Goal: Contribute content

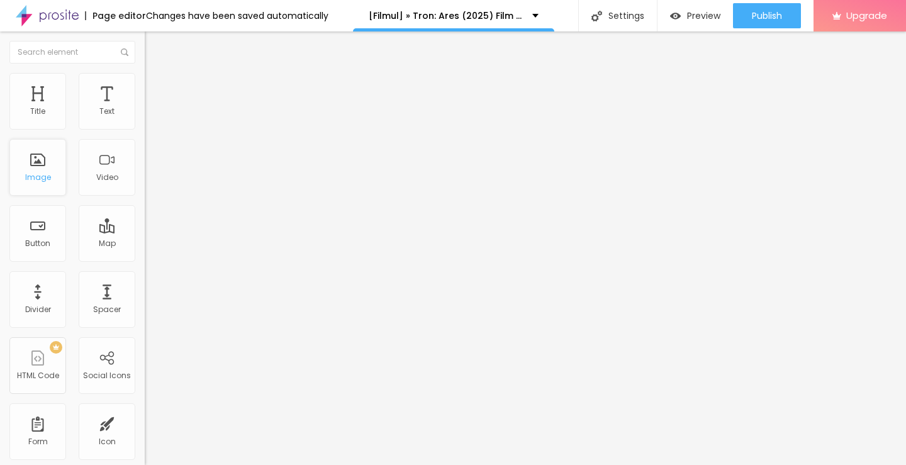
click at [37, 168] on div "Image" at bounding box center [37, 167] width 57 height 57
click at [145, 108] on span "Add image" at bounding box center [171, 103] width 52 height 11
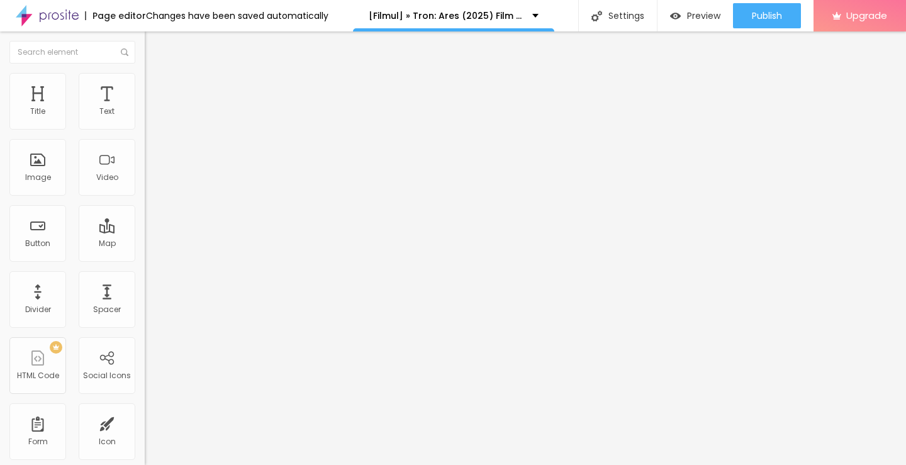
click at [145, 258] on input "https://" at bounding box center [220, 252] width 151 height 13
paste input "[DOMAIN_NAME]/ro/movie/533533/tron-ares-albobe"
type input "[URL][DOMAIN_NAME]"
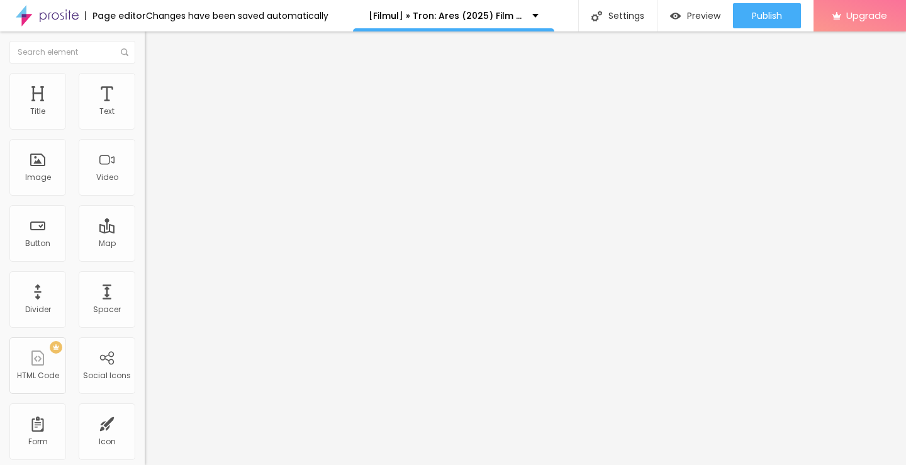
click at [145, 52] on button "Edit Image" at bounding box center [217, 45] width 145 height 29
click at [154, 47] on img "button" at bounding box center [159, 46] width 10 height 10
click at [154, 46] on img "button" at bounding box center [159, 46] width 10 height 10
click at [154, 47] on img "button" at bounding box center [159, 46] width 10 height 10
click at [145, 118] on input "Click me" at bounding box center [220, 112] width 151 height 13
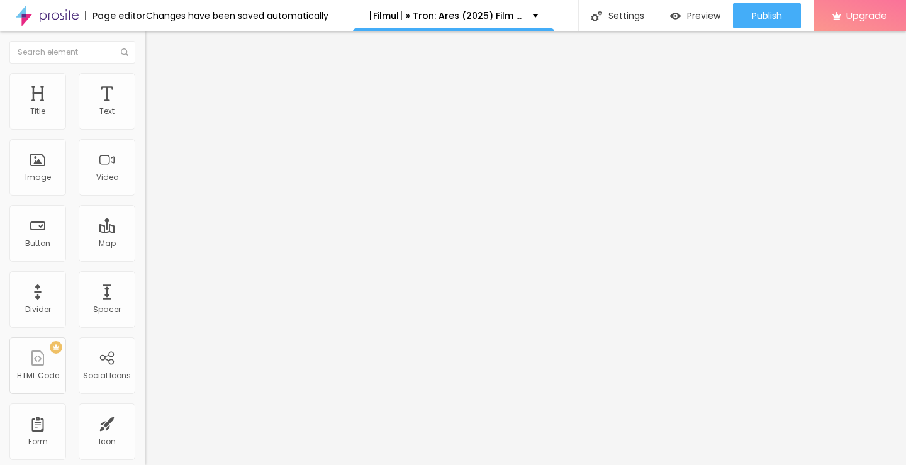
click at [145, 118] on input "Click me" at bounding box center [220, 112] width 151 height 13
paste input "Vezi film acum » ▶️ Tron: Ares (2025) film complet online calitate HD în română"
type input "Vezi film acum » ▶️ Tron: Ares (2025) film complet online calitate HD în română"
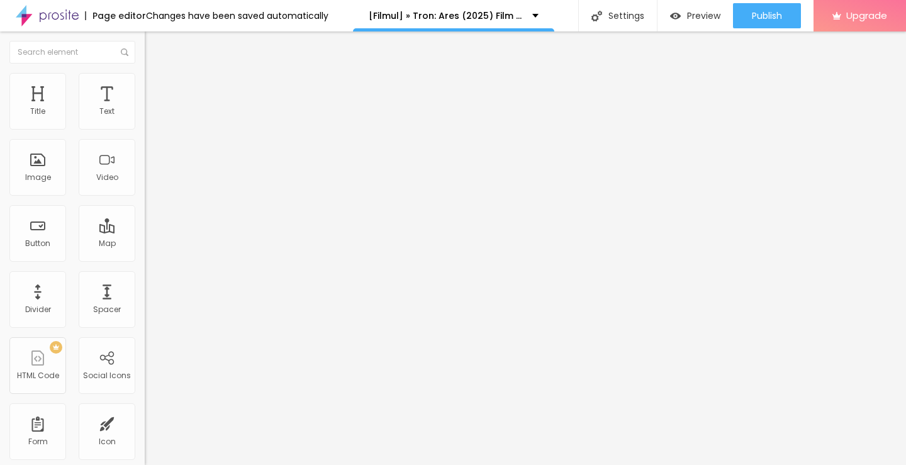
click at [145, 259] on input "https://" at bounding box center [220, 253] width 151 height 13
paste input "[DOMAIN_NAME]/ro/movie/533533/tron-ares-albobe"
type input "[URL][DOMAIN_NAME]"
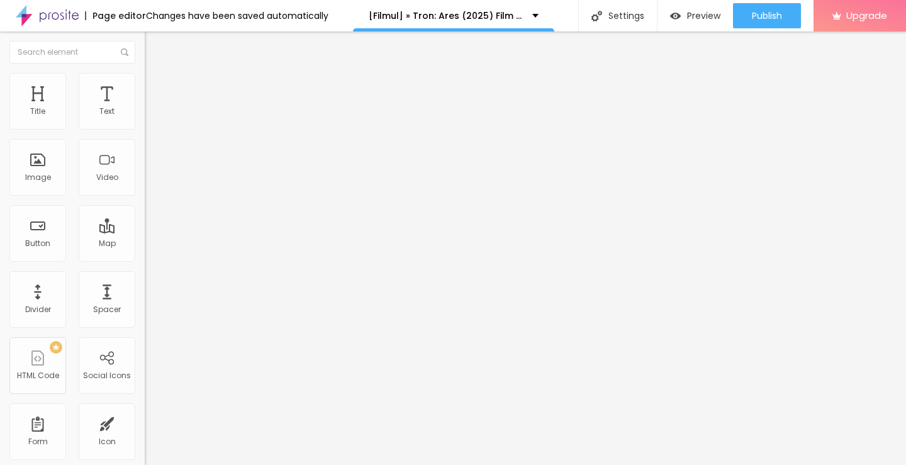
click at [145, 152] on div at bounding box center [217, 147] width 145 height 10
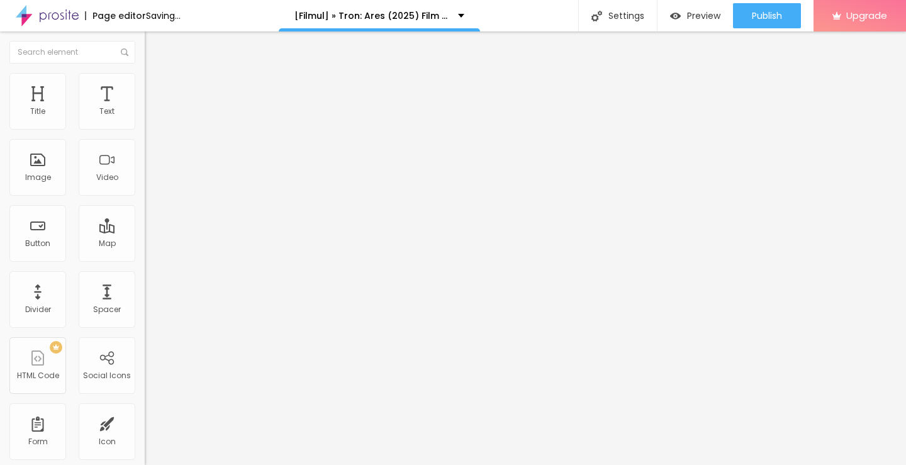
click at [154, 45] on img "button" at bounding box center [159, 46] width 10 height 10
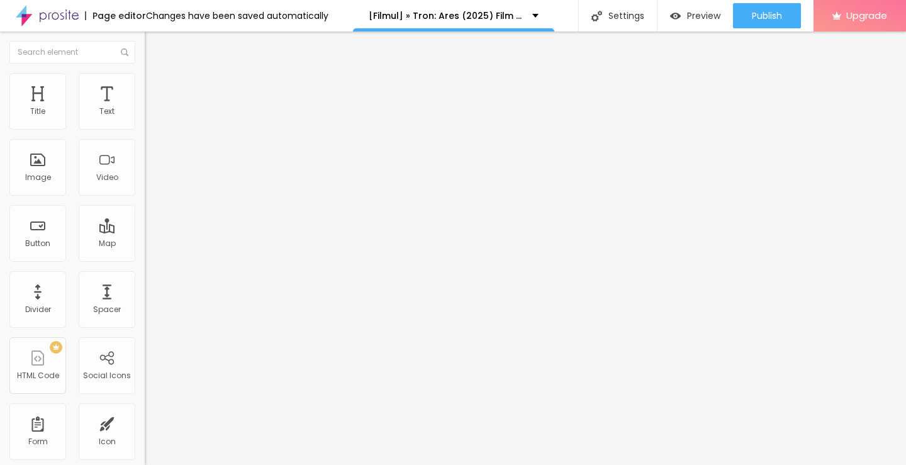
click at [145, 259] on input "https://" at bounding box center [220, 253] width 151 height 13
paste input "[DOMAIN_NAME]/ro/movie/533533/tron-ares-albobe"
type input "[URL][DOMAIN_NAME]"
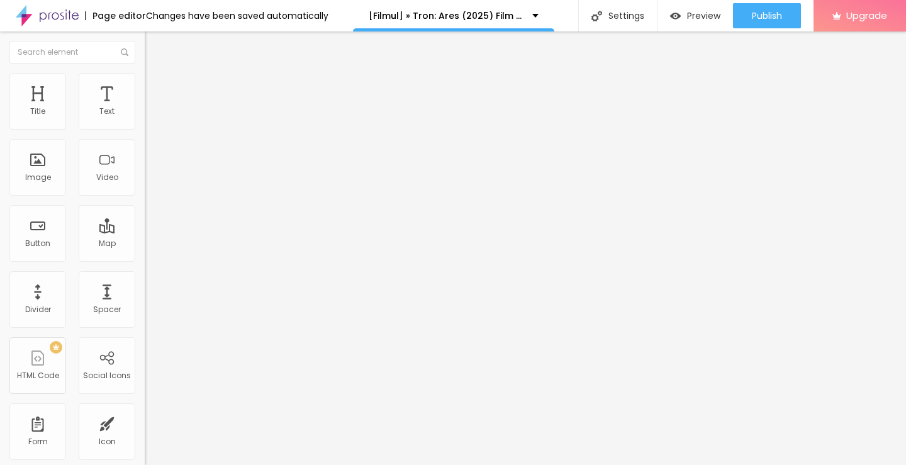
click at [145, 118] on input "Click me" at bounding box center [220, 112] width 151 height 13
paste input "Descarcă filmul complet ▶️ Tron: Ares (2025) Film cu subtitrare în română HD"
type input "Descarcă filmul complet ▶️ Tron: Ares (2025) Film cu subtitrare în română HD"
click at [145, 150] on img at bounding box center [149, 146] width 9 height 9
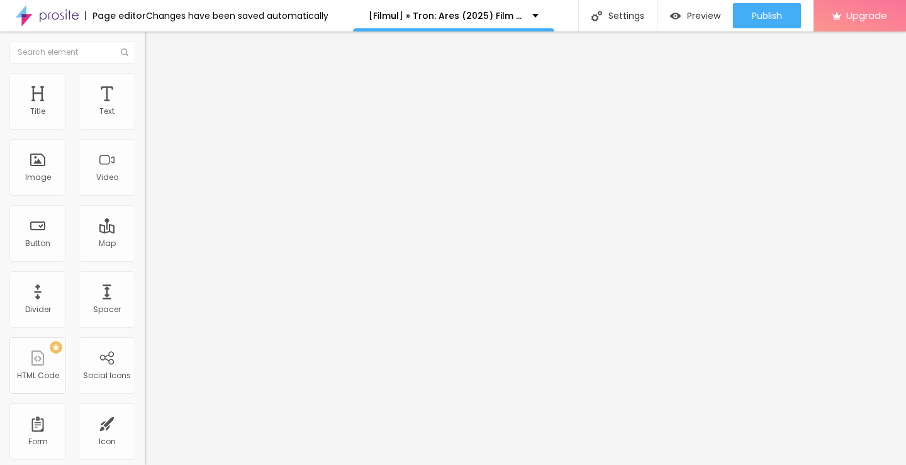
scroll to position [0, 0]
click at [154, 45] on img "button" at bounding box center [159, 46] width 10 height 10
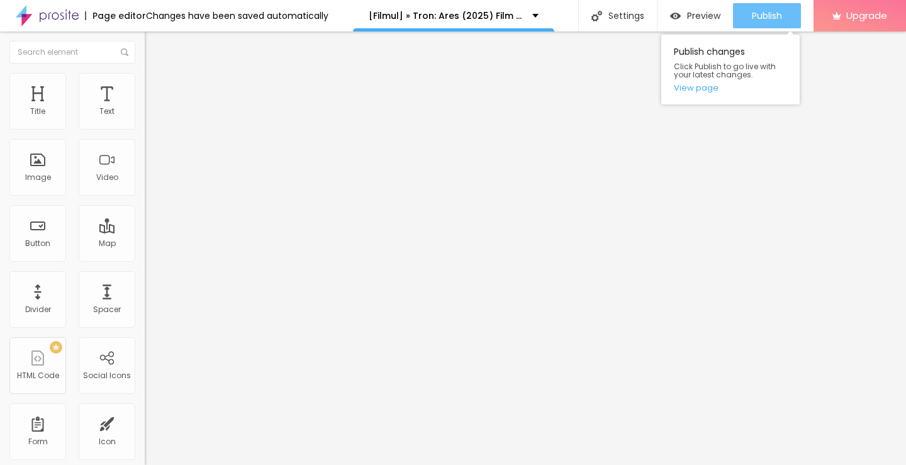
click at [760, 18] on span "Publish" at bounding box center [767, 16] width 30 height 10
click at [699, 89] on link "View page" at bounding box center [730, 88] width 113 height 8
